Goal: Information Seeking & Learning: Learn about a topic

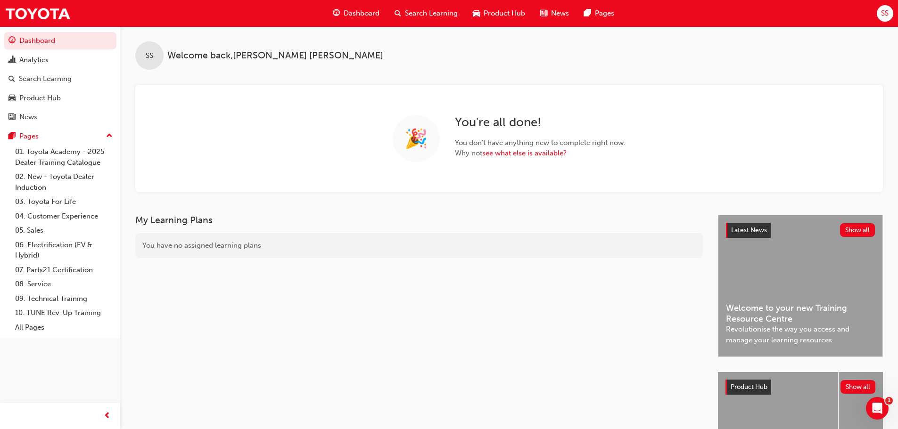
click at [626, 217] on h3 "My Learning Plans" at bounding box center [418, 220] width 567 height 11
click at [444, 16] on span "Search Learning" at bounding box center [431, 13] width 53 height 11
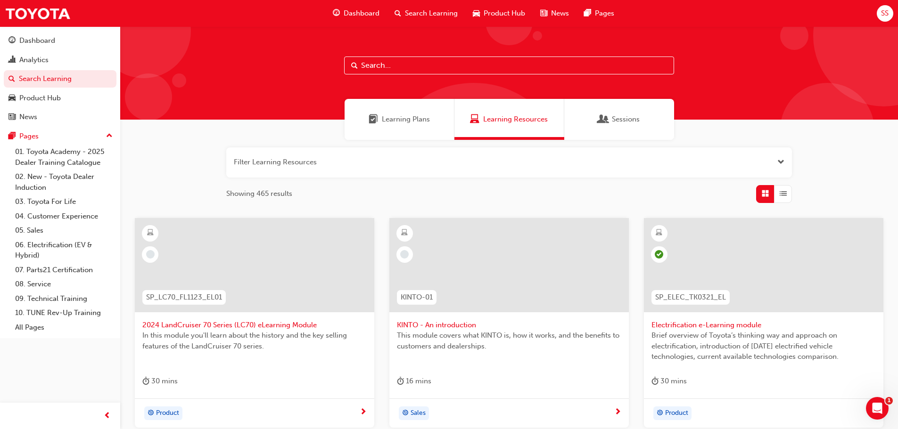
click at [425, 121] on span "Learning Plans" at bounding box center [406, 119] width 48 height 11
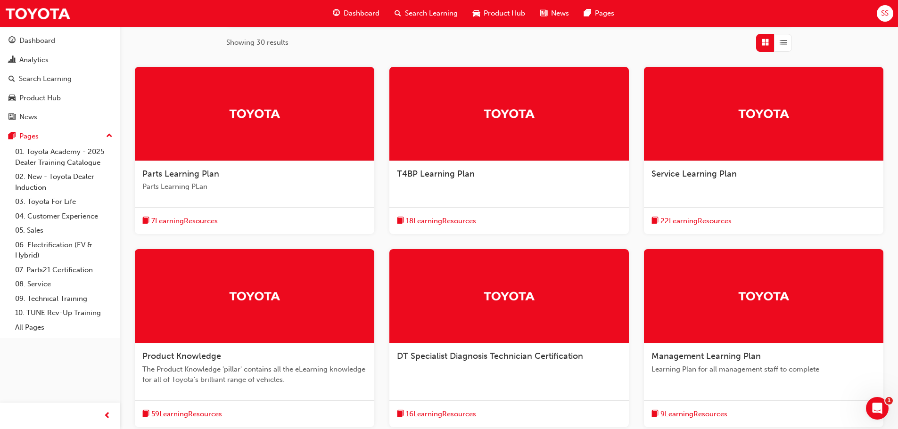
scroll to position [236, 0]
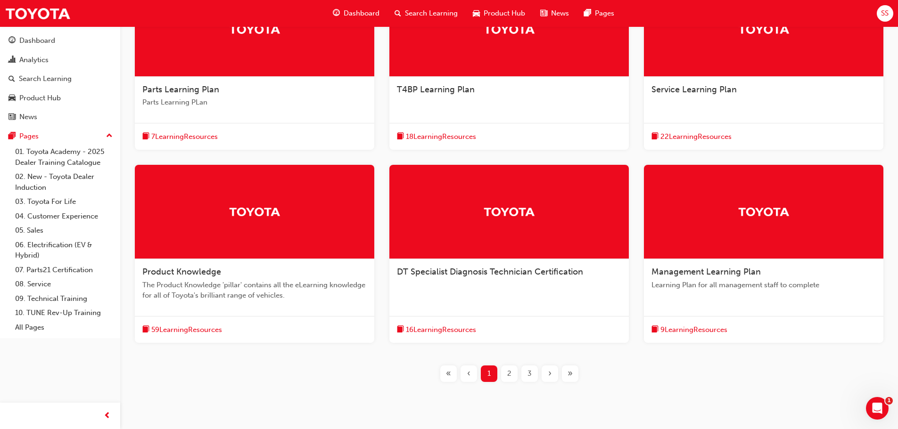
click at [315, 225] on div at bounding box center [254, 212] width 239 height 94
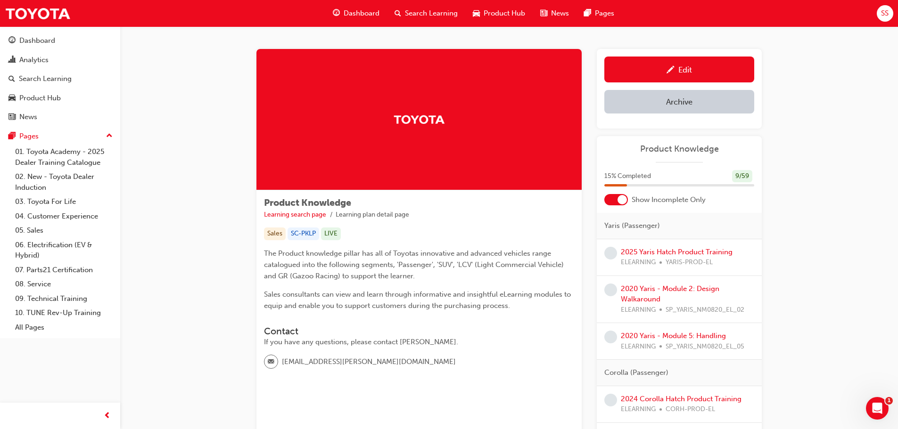
click at [475, 339] on div "If you have any questions, please contact [PERSON_NAME]." at bounding box center [419, 342] width 310 height 11
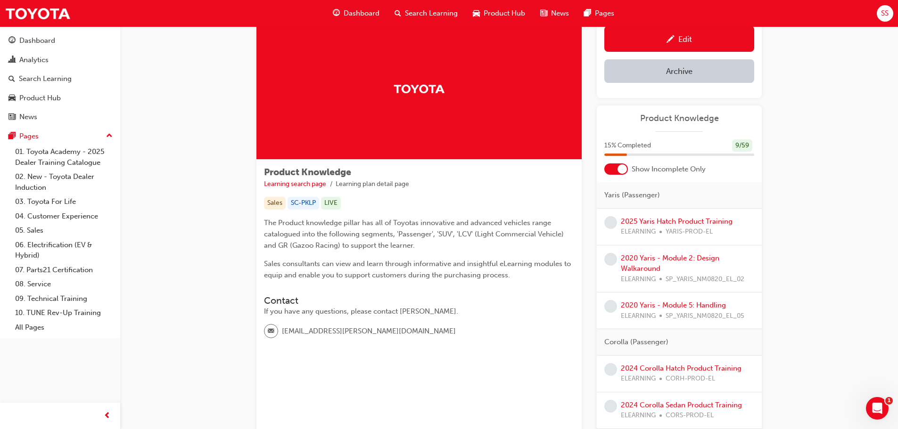
scroll to position [94, 0]
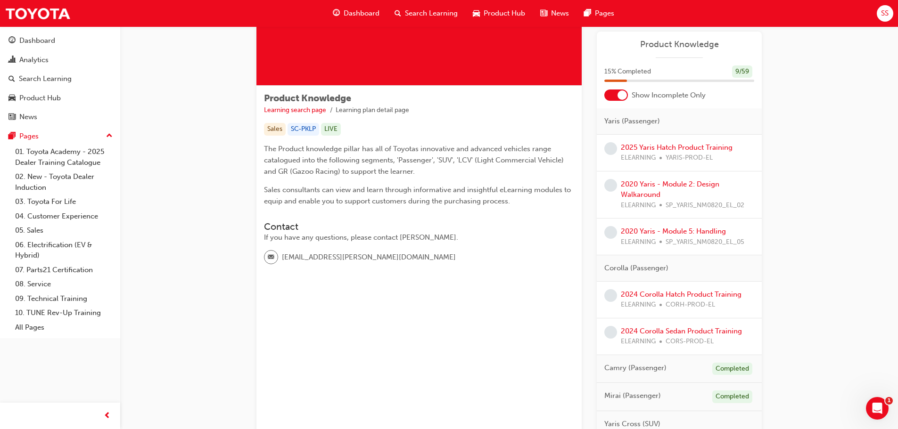
scroll to position [0, 0]
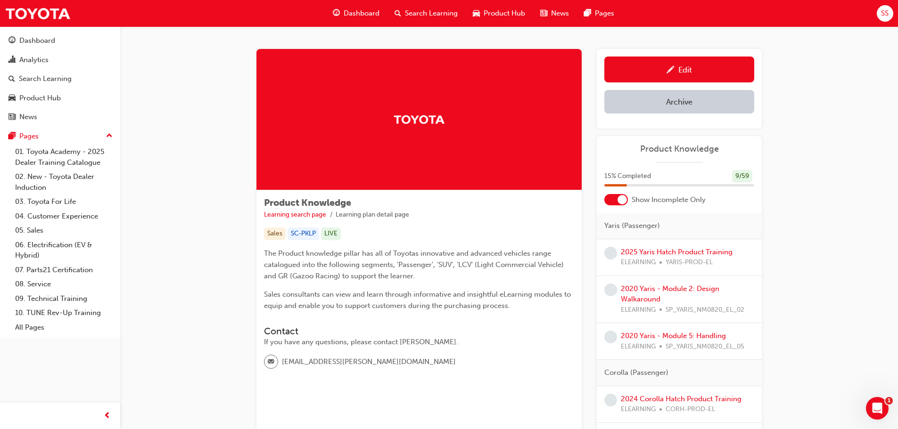
click at [755, 202] on div "Show Incomplete Only" at bounding box center [678, 199] width 165 height 11
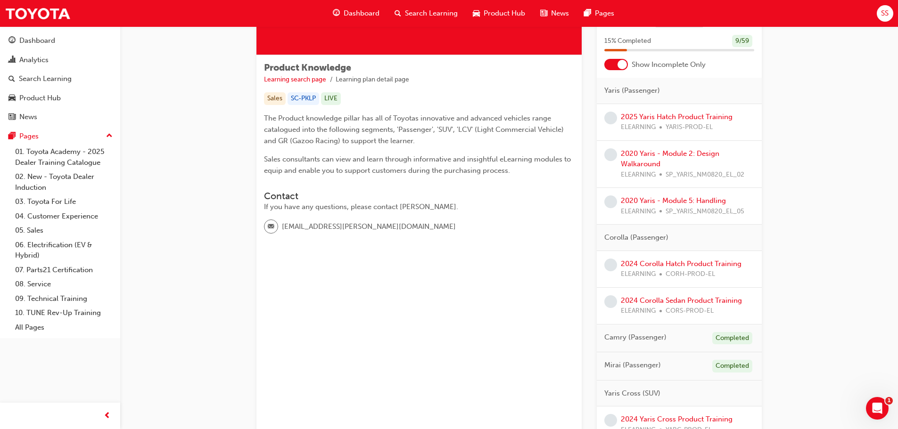
scroll to position [141, 0]
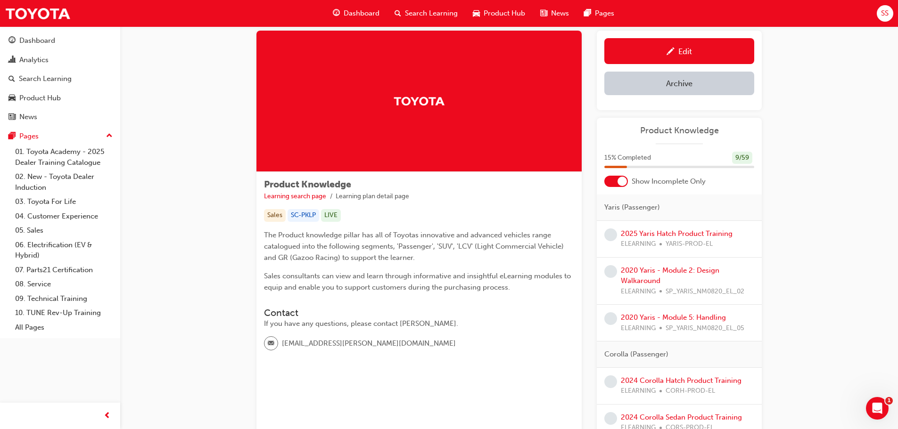
scroll to position [0, 0]
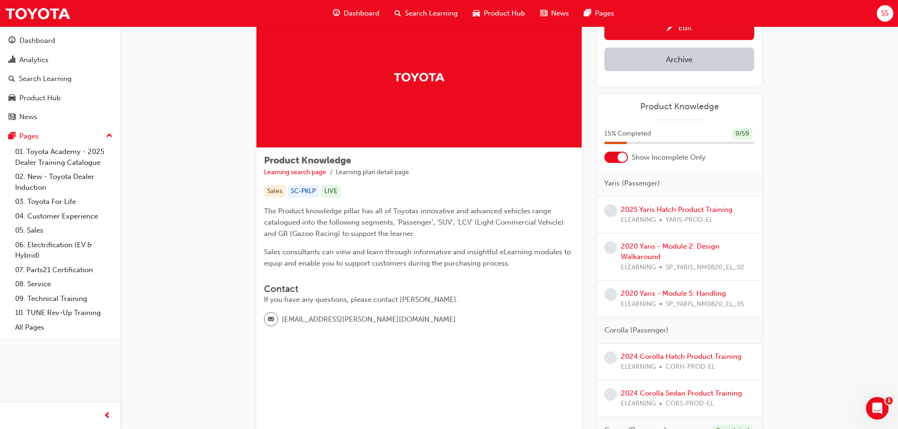
scroll to position [94, 0]
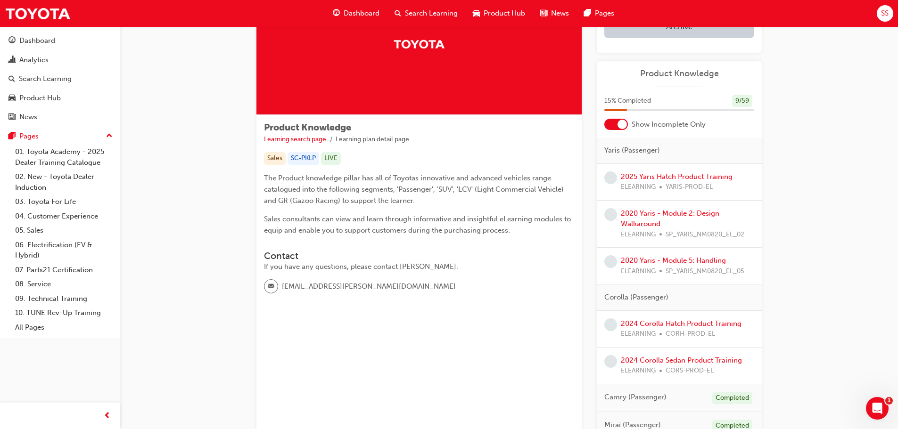
scroll to position [0, 0]
